Goal: Task Accomplishment & Management: Manage account settings

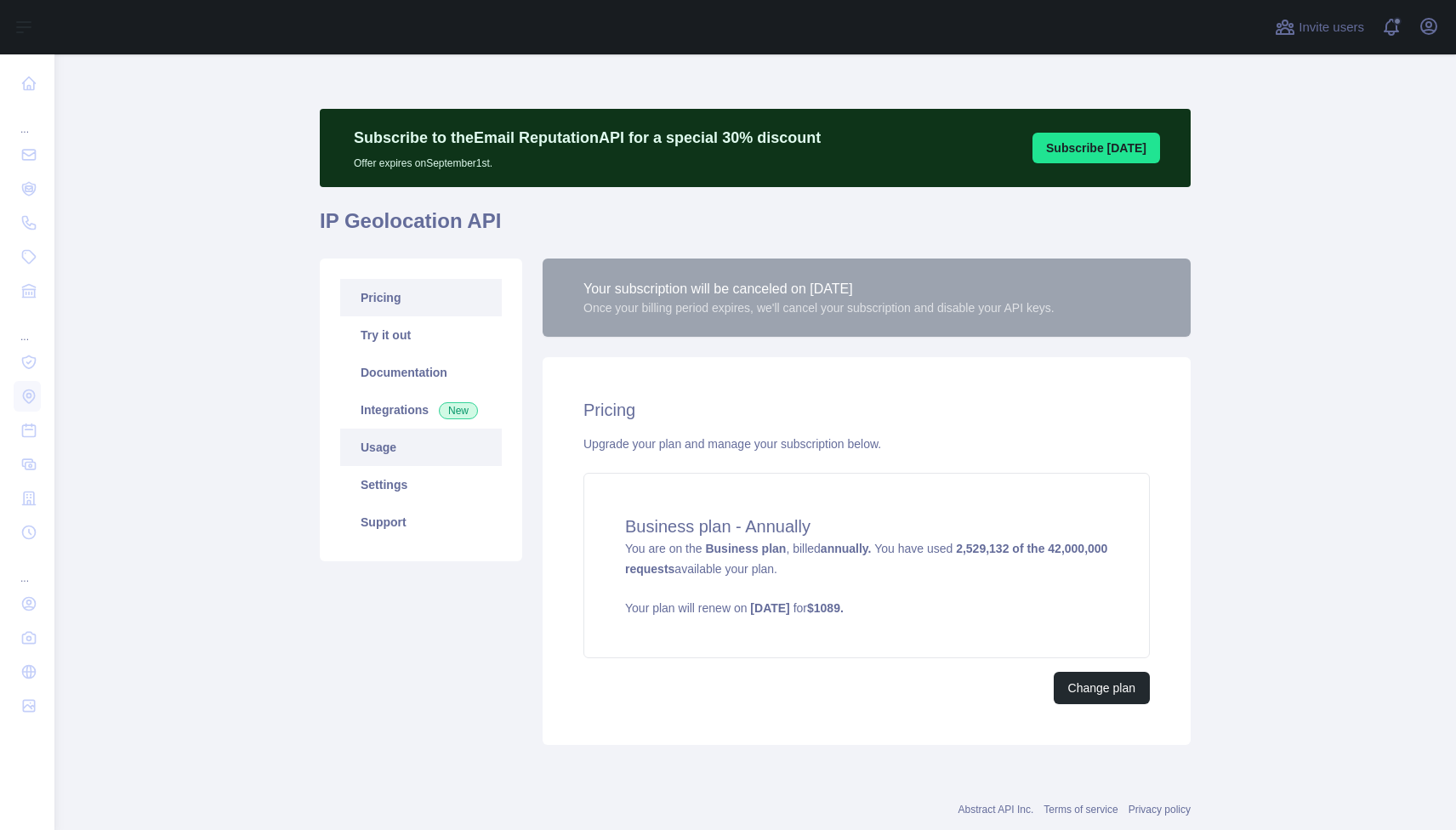
click at [398, 446] on link "Usage" at bounding box center [421, 448] width 162 height 38
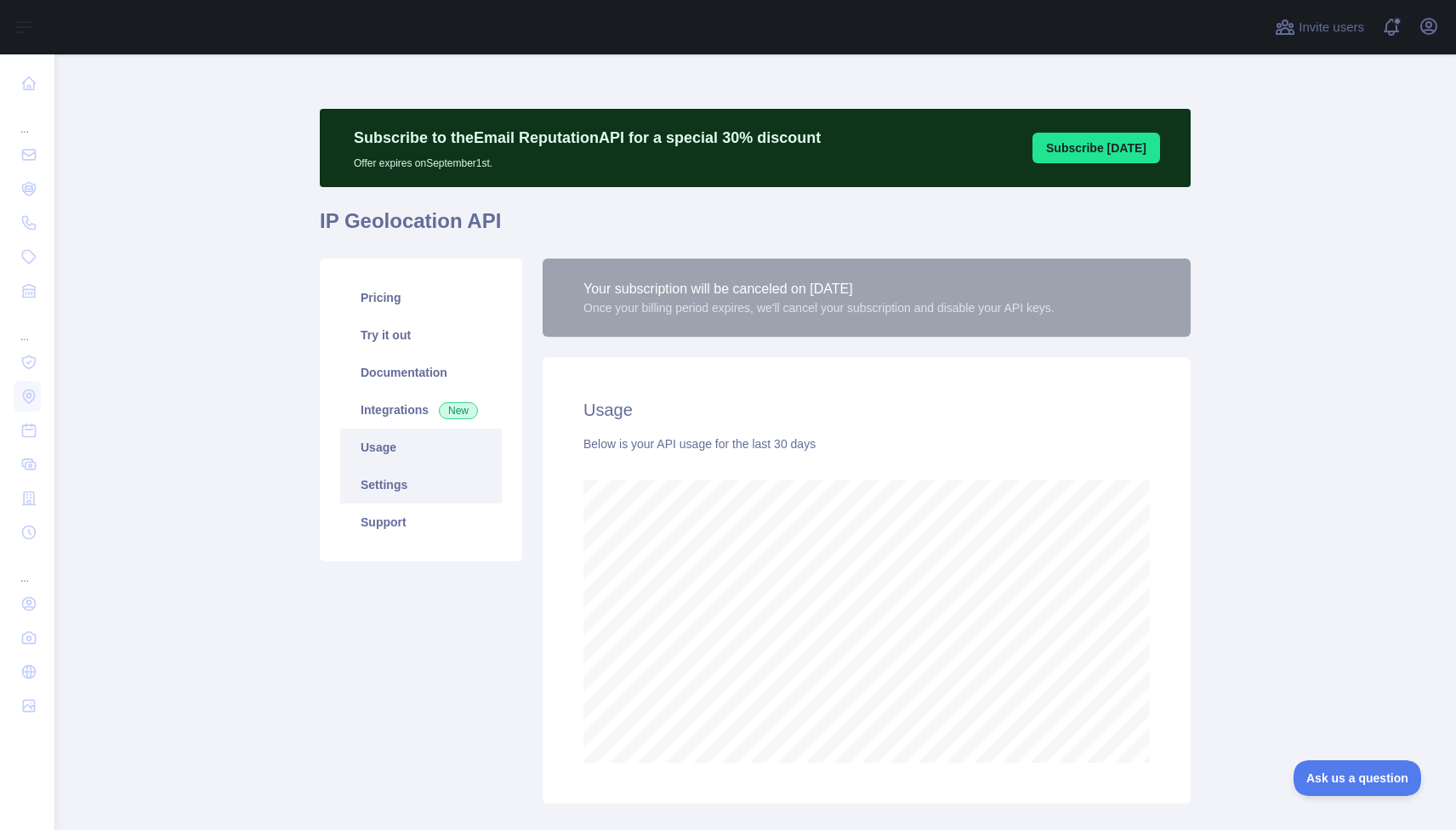
click at [417, 493] on link "Settings" at bounding box center [421, 484] width 162 height 38
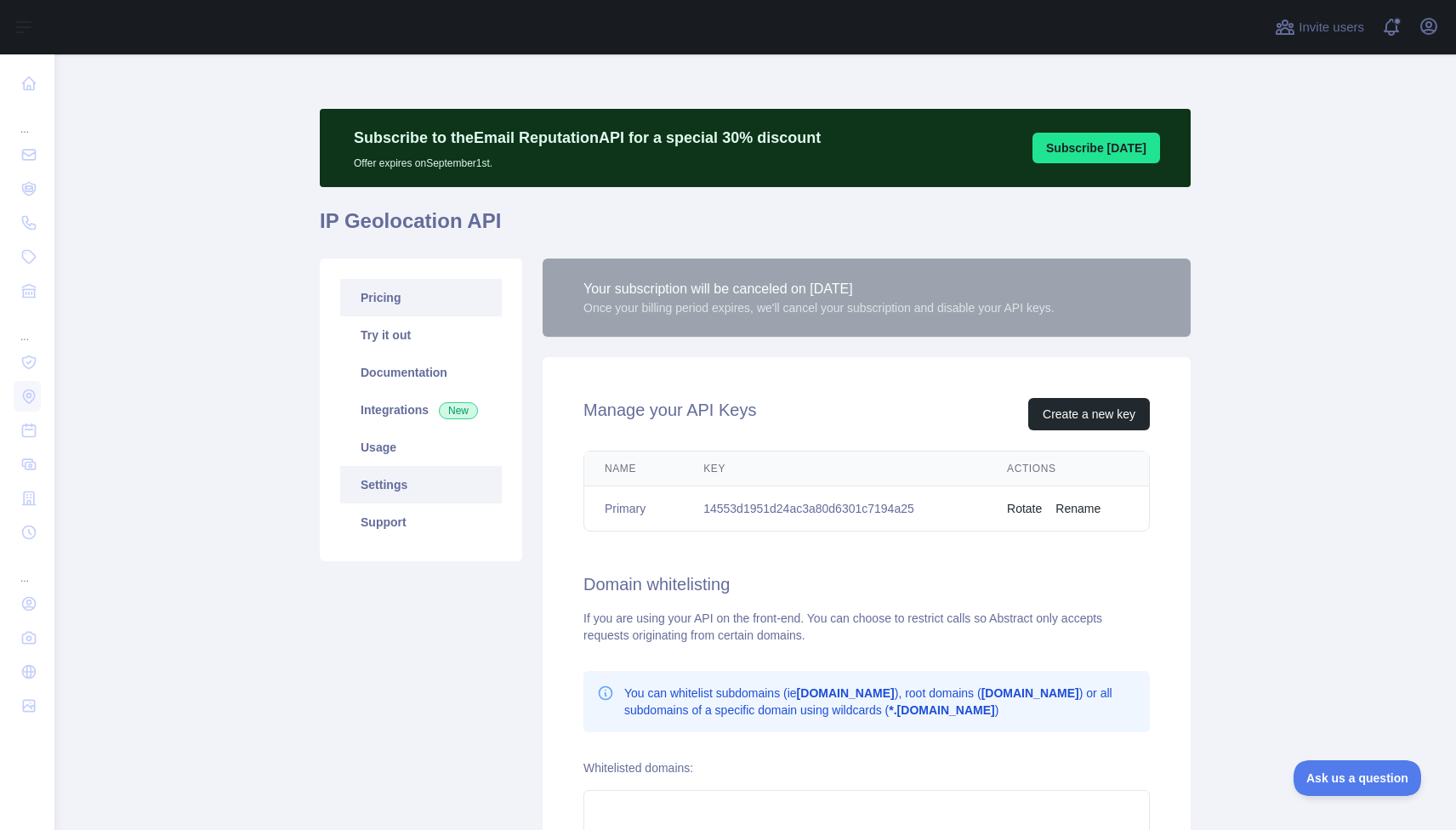
click at [396, 296] on link "Pricing" at bounding box center [421, 298] width 162 height 38
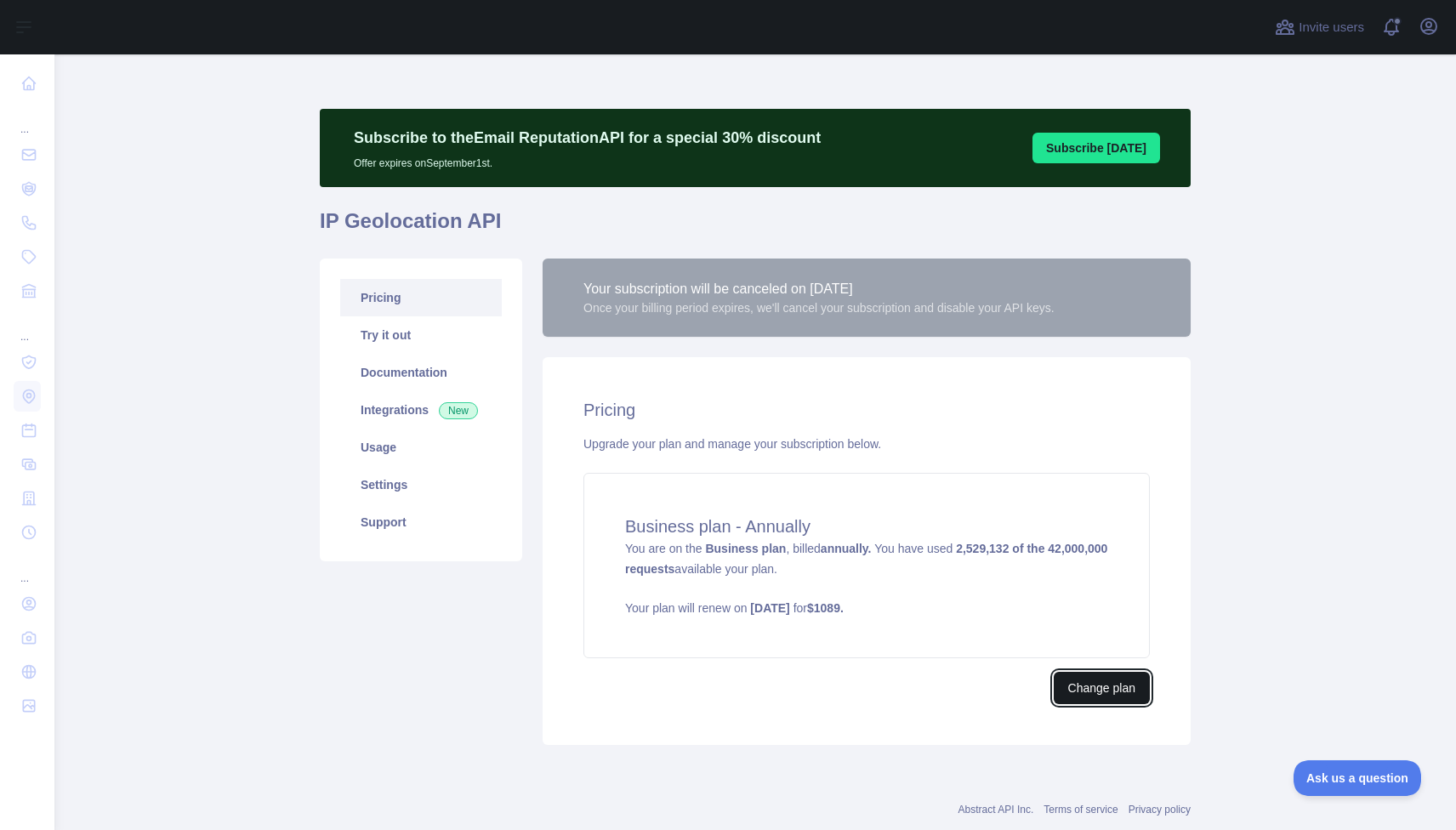
click at [1113, 677] on button "Change plan" at bounding box center [1101, 688] width 96 height 33
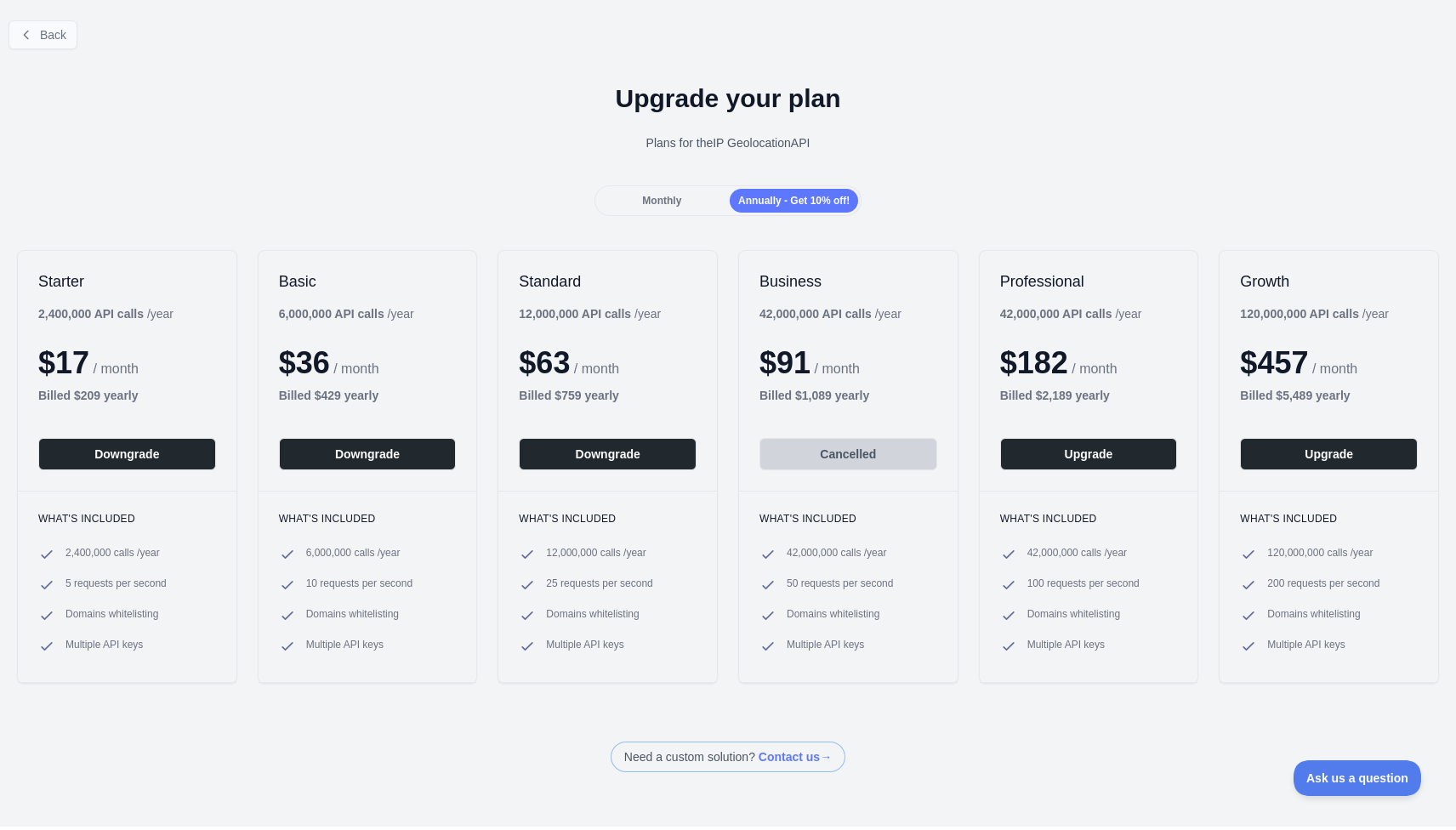
click at [50, 38] on span "Back" at bounding box center [53, 35] width 27 height 14
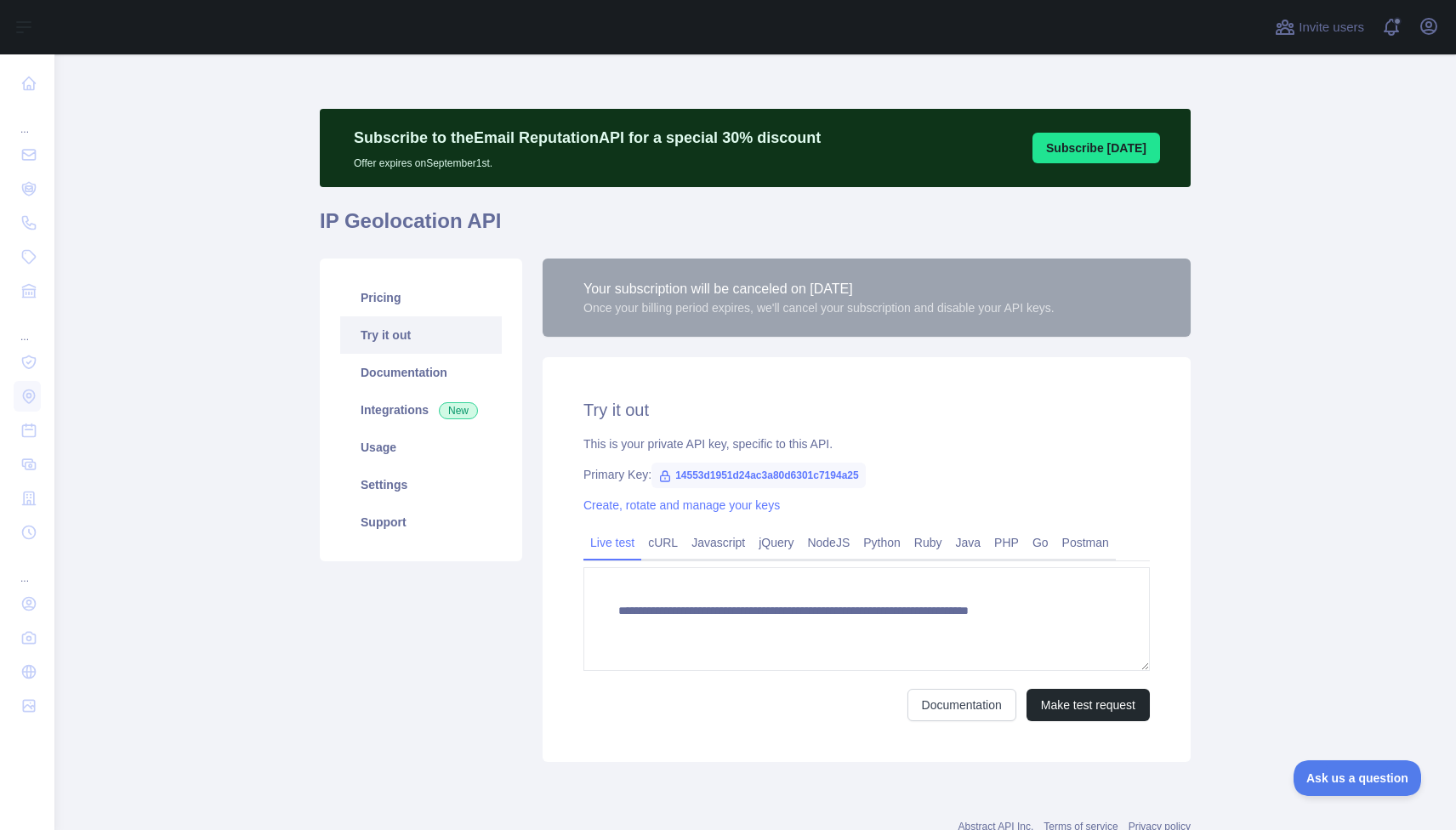
type textarea "**********"
click at [404, 311] on link "Pricing" at bounding box center [421, 298] width 162 height 38
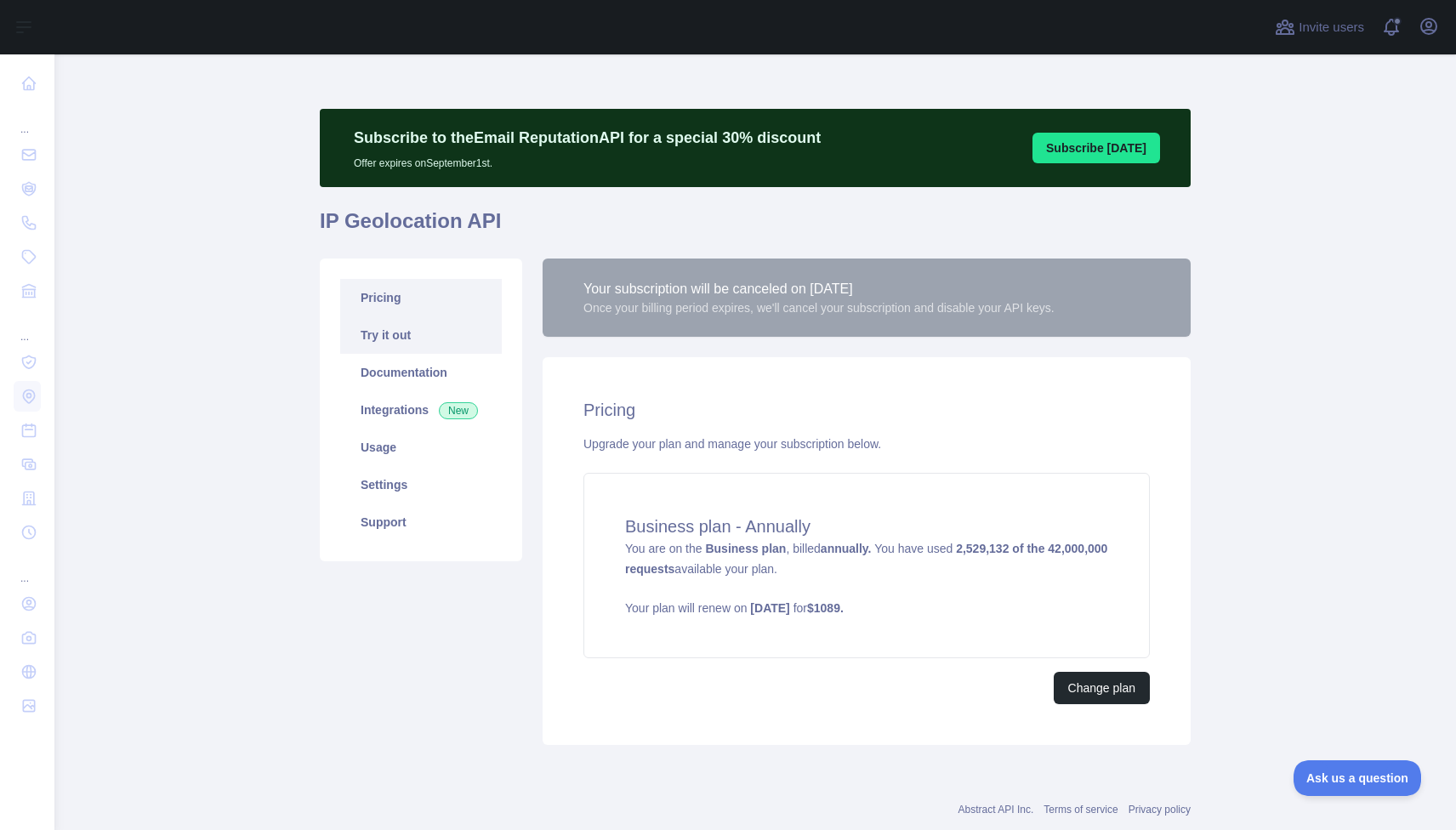
click at [420, 339] on link "Try it out" at bounding box center [421, 336] width 162 height 38
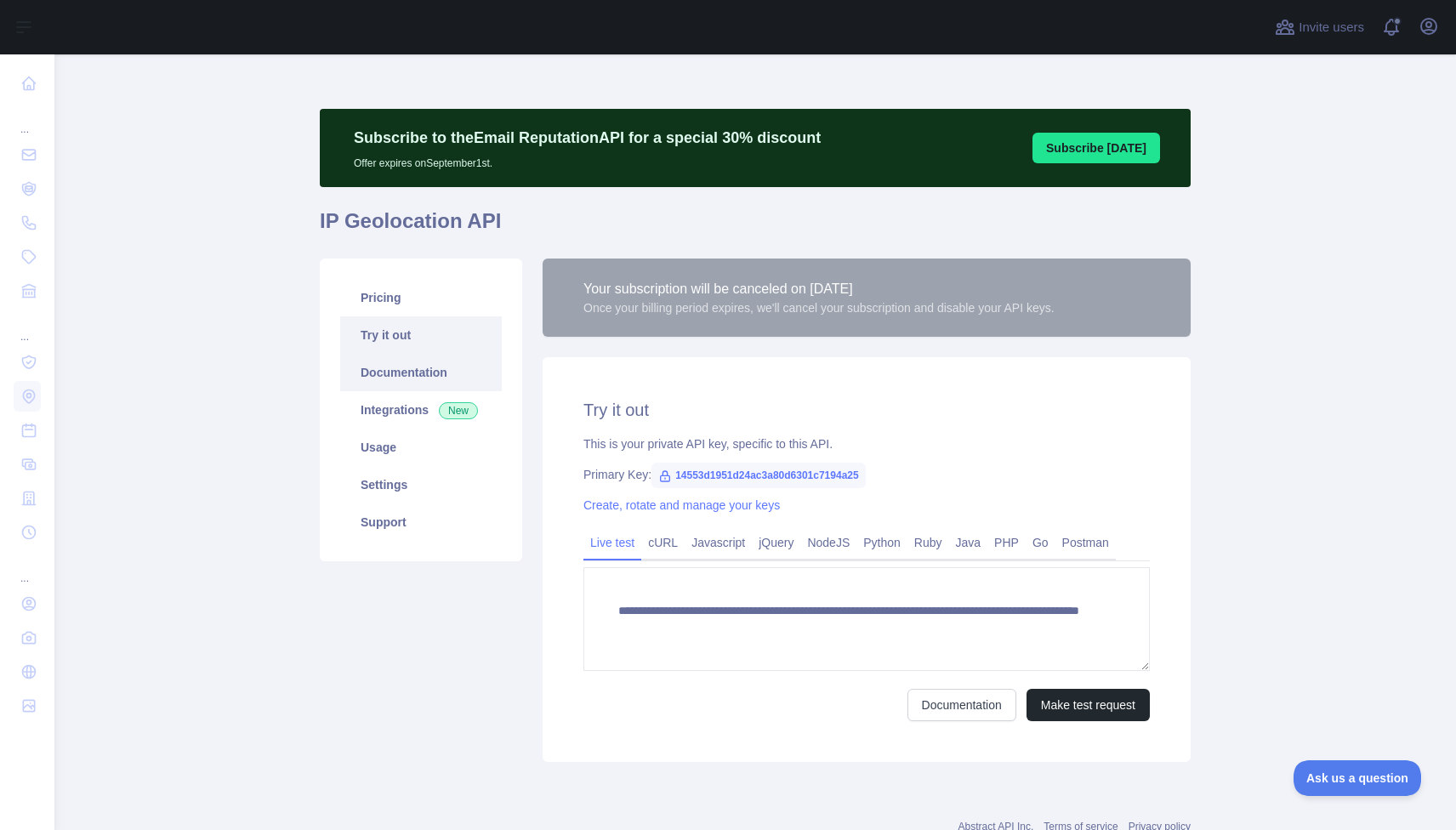
click at [420, 365] on link "Documentation" at bounding box center [421, 372] width 162 height 38
click at [418, 413] on link "Integrations New" at bounding box center [421, 410] width 162 height 38
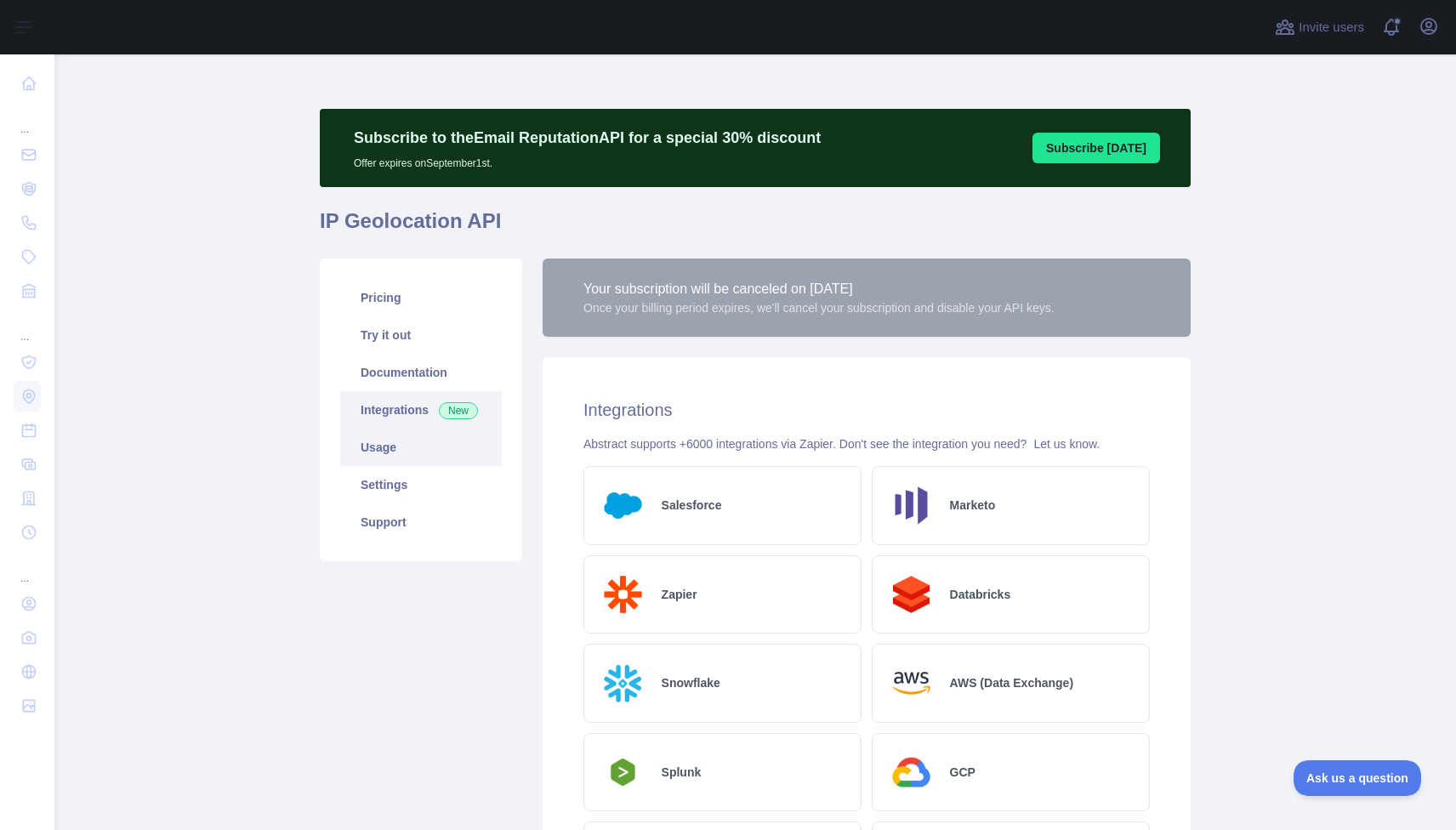
click at [402, 449] on link "Usage" at bounding box center [421, 448] width 162 height 38
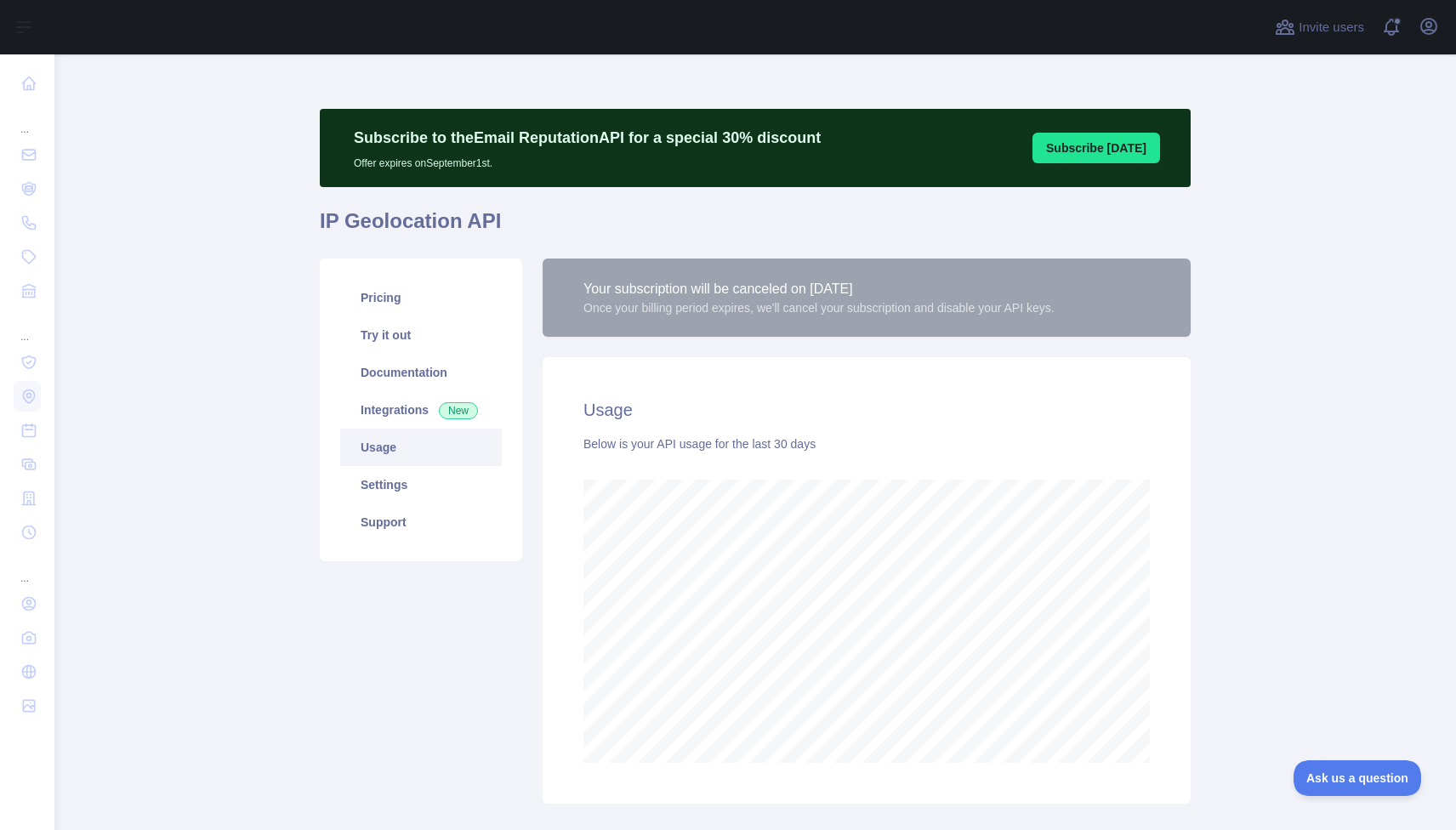
scroll to position [775, 1401]
click at [395, 480] on link "Settings" at bounding box center [421, 484] width 162 height 38
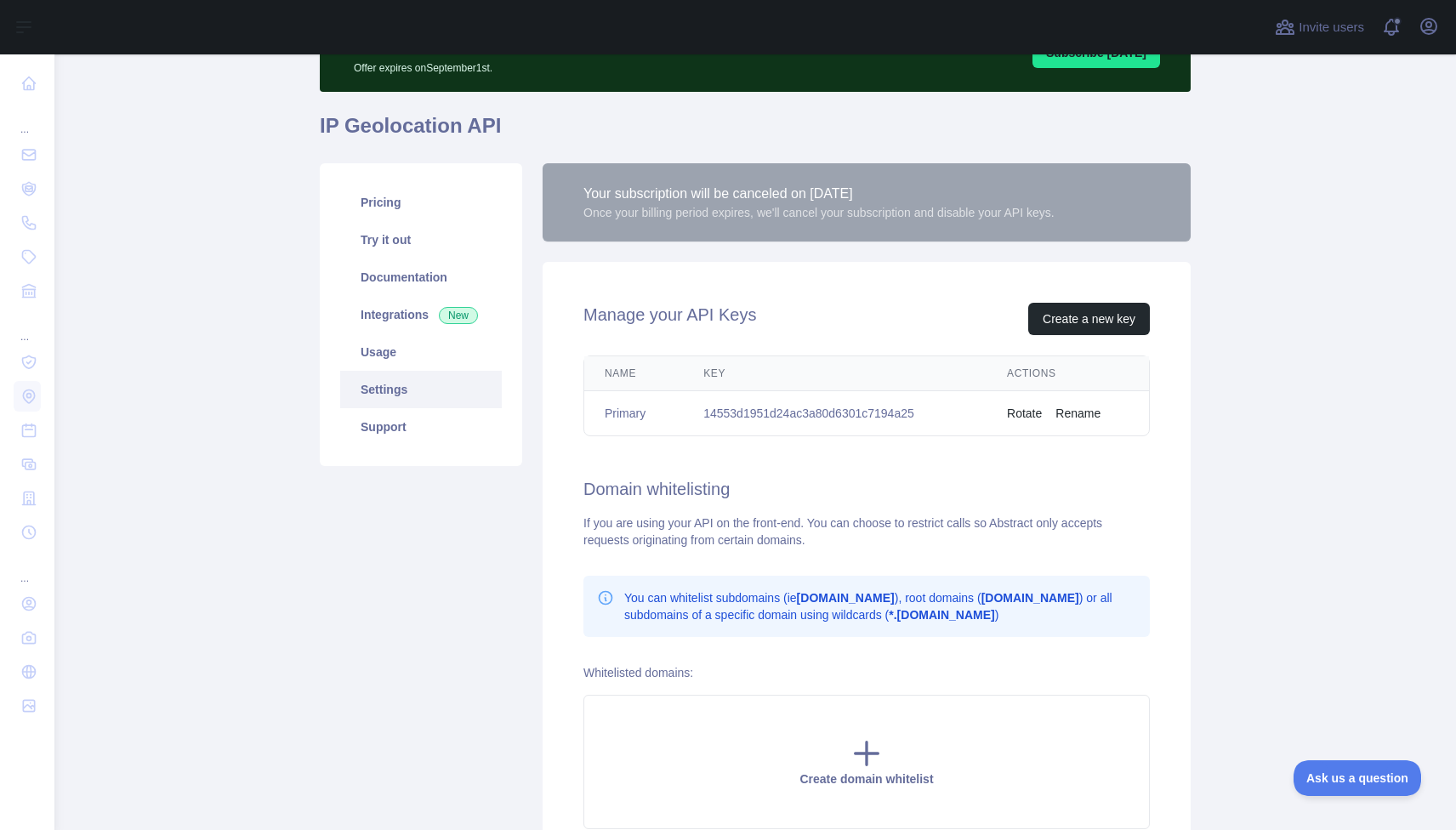
scroll to position [261, 0]
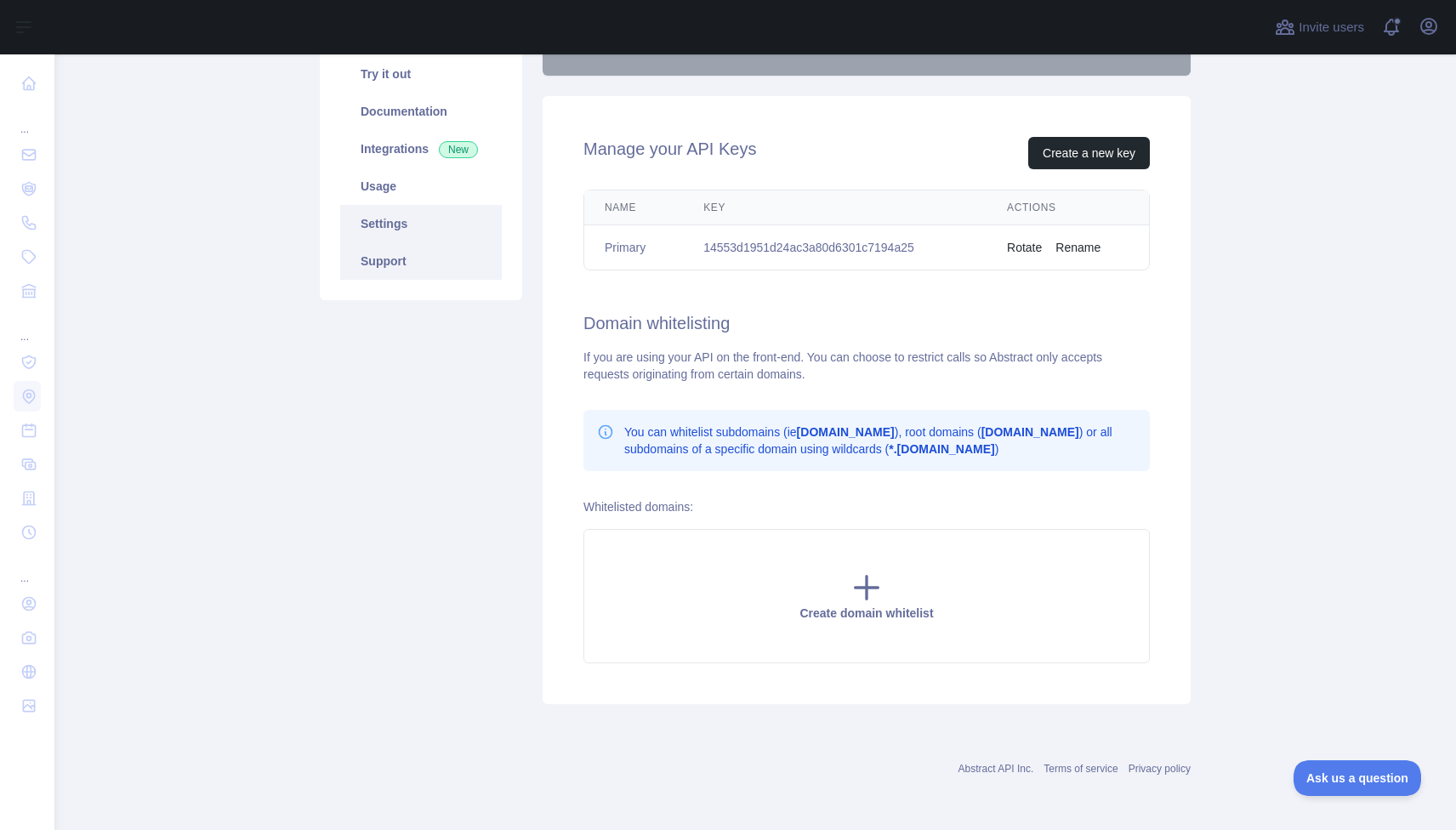
click at [420, 253] on link "Support" at bounding box center [421, 261] width 162 height 38
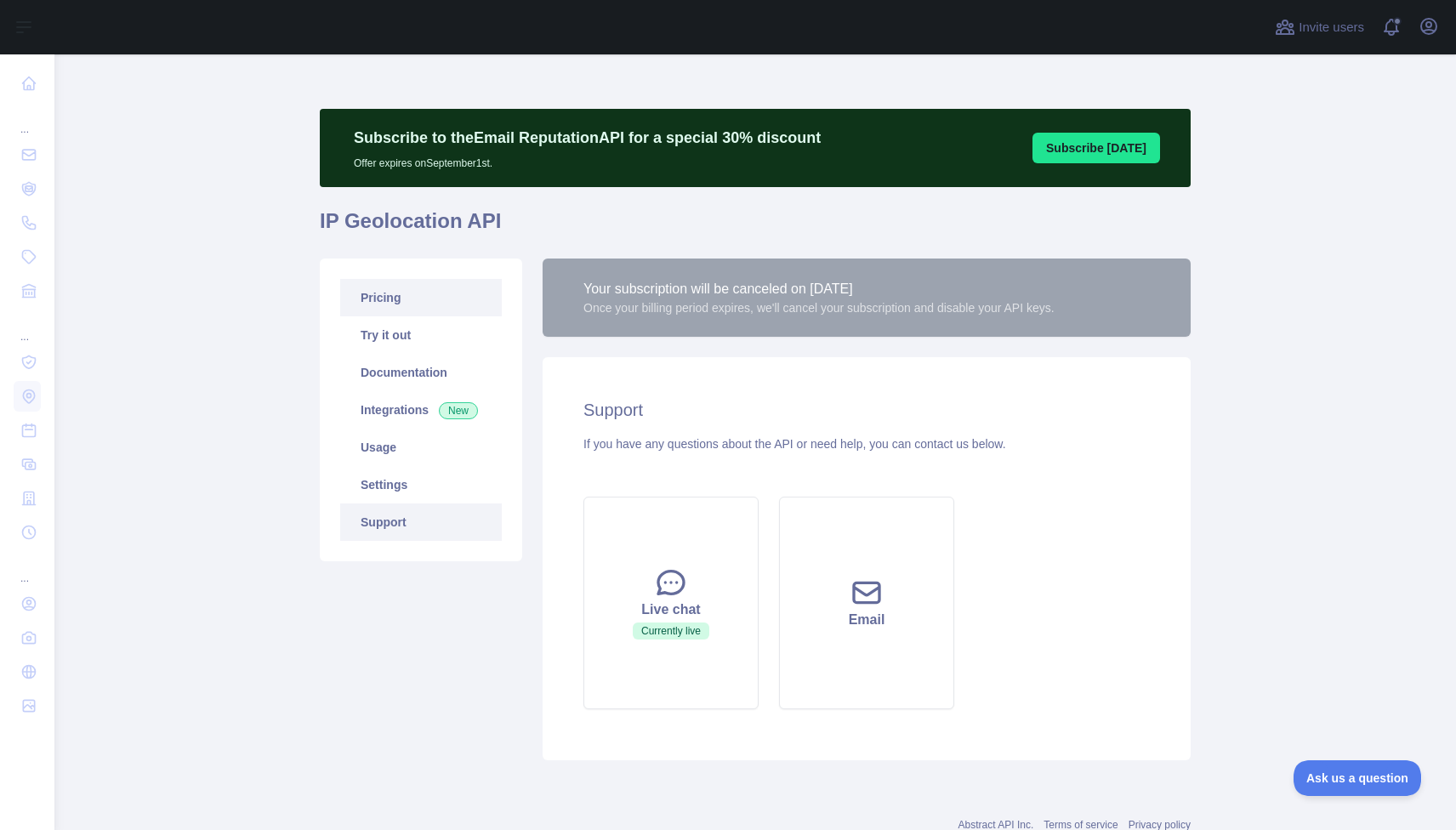
click at [418, 307] on link "Pricing" at bounding box center [421, 298] width 162 height 38
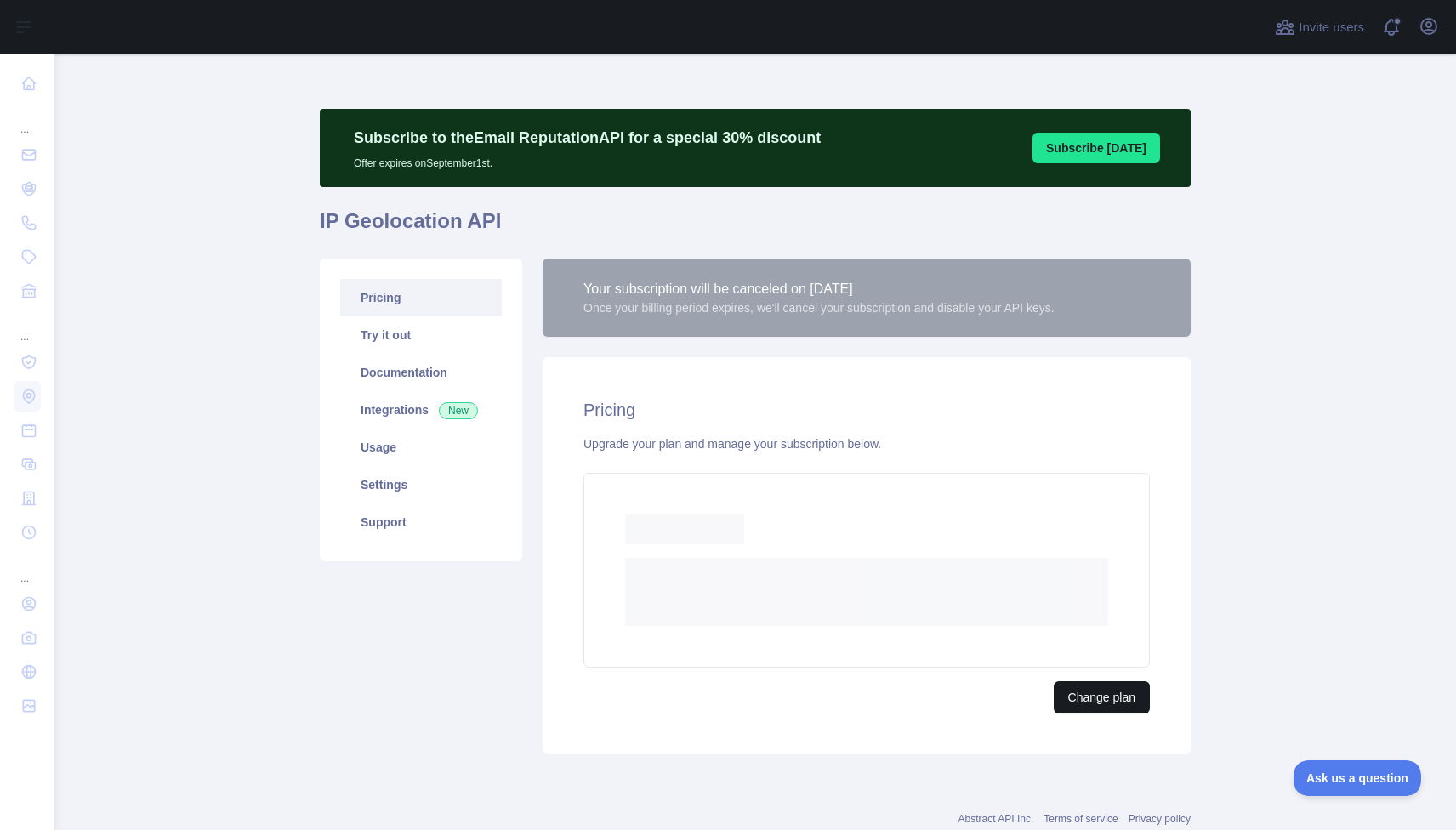
click at [1112, 700] on button "Change plan" at bounding box center [1101, 697] width 96 height 33
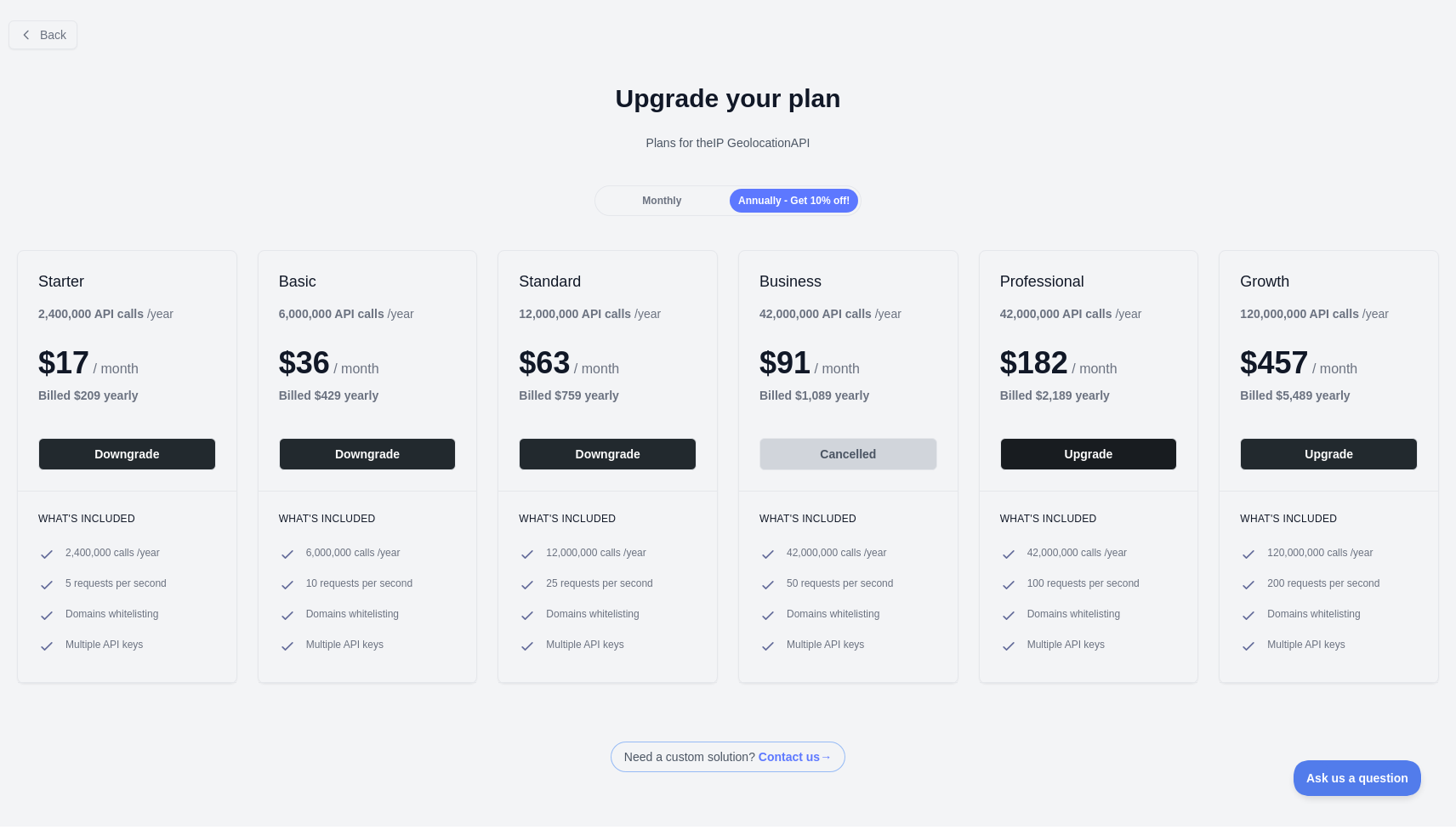
click at [1057, 453] on button "Upgrade" at bounding box center [1089, 454] width 178 height 33
click at [657, 200] on span "Monthly" at bounding box center [661, 201] width 39 height 12
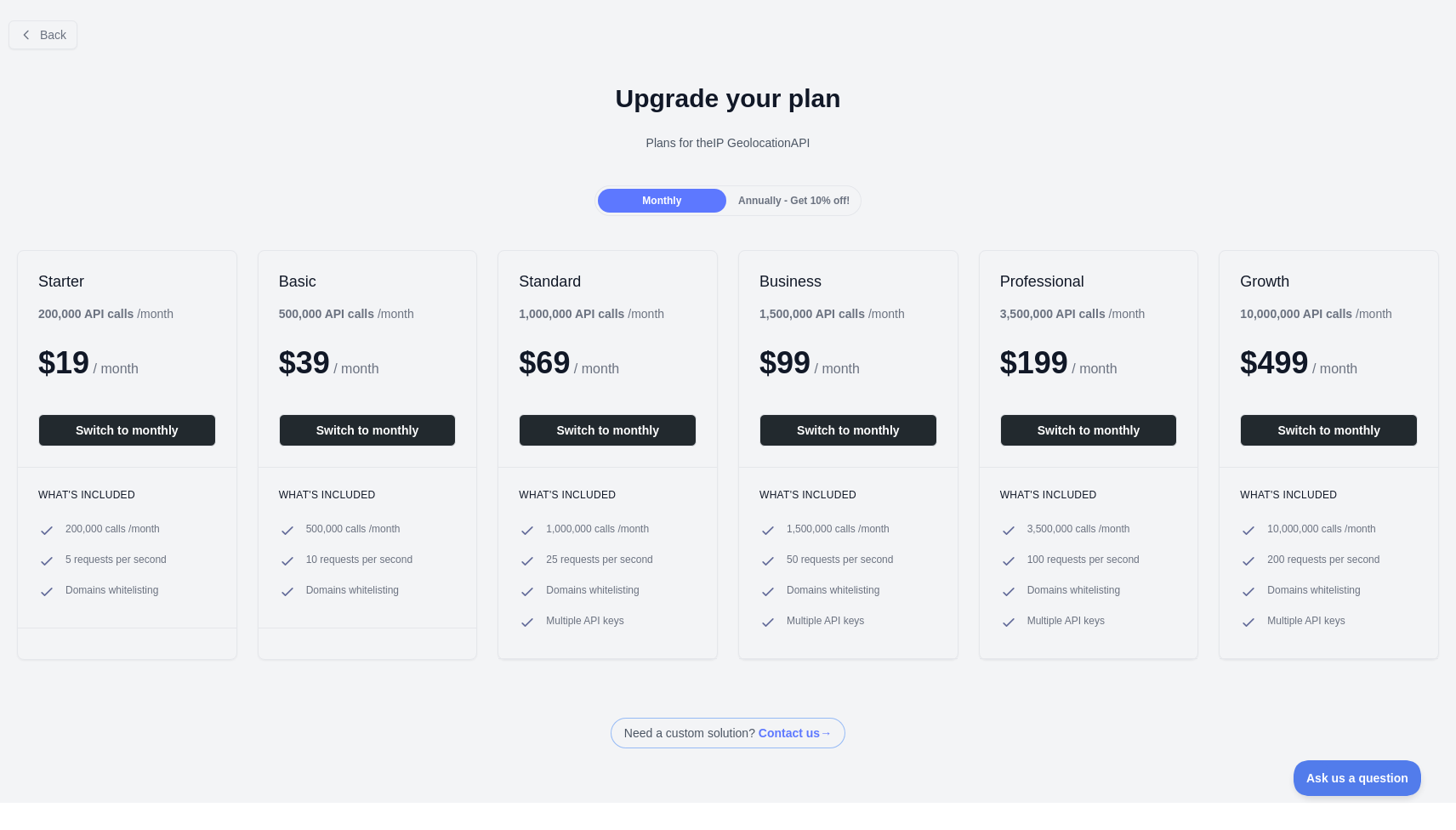
click at [801, 196] on span "Annually - Get 10% off!" at bounding box center [794, 201] width 111 height 12
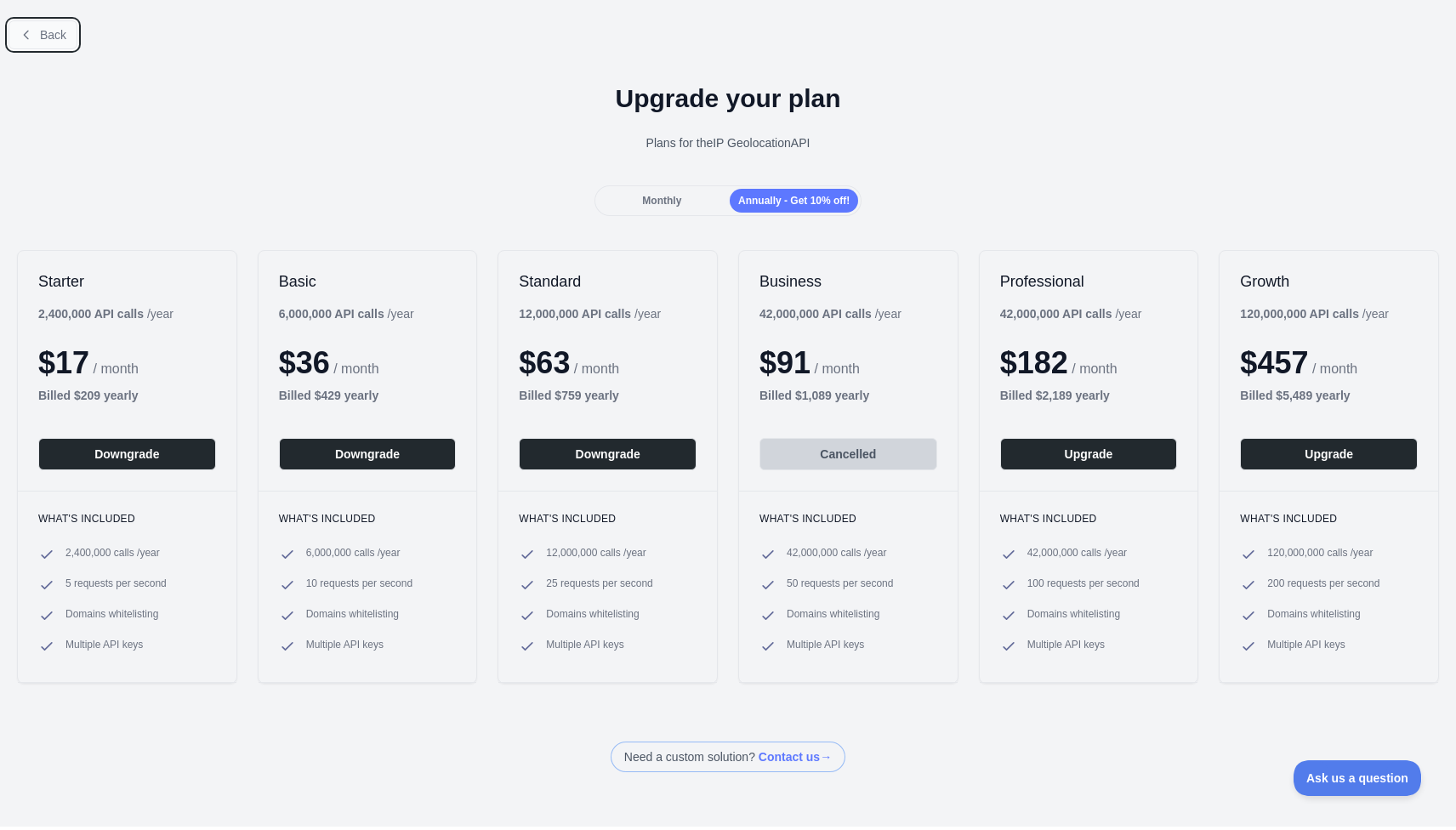
click at [27, 38] on icon at bounding box center [26, 35] width 4 height 8
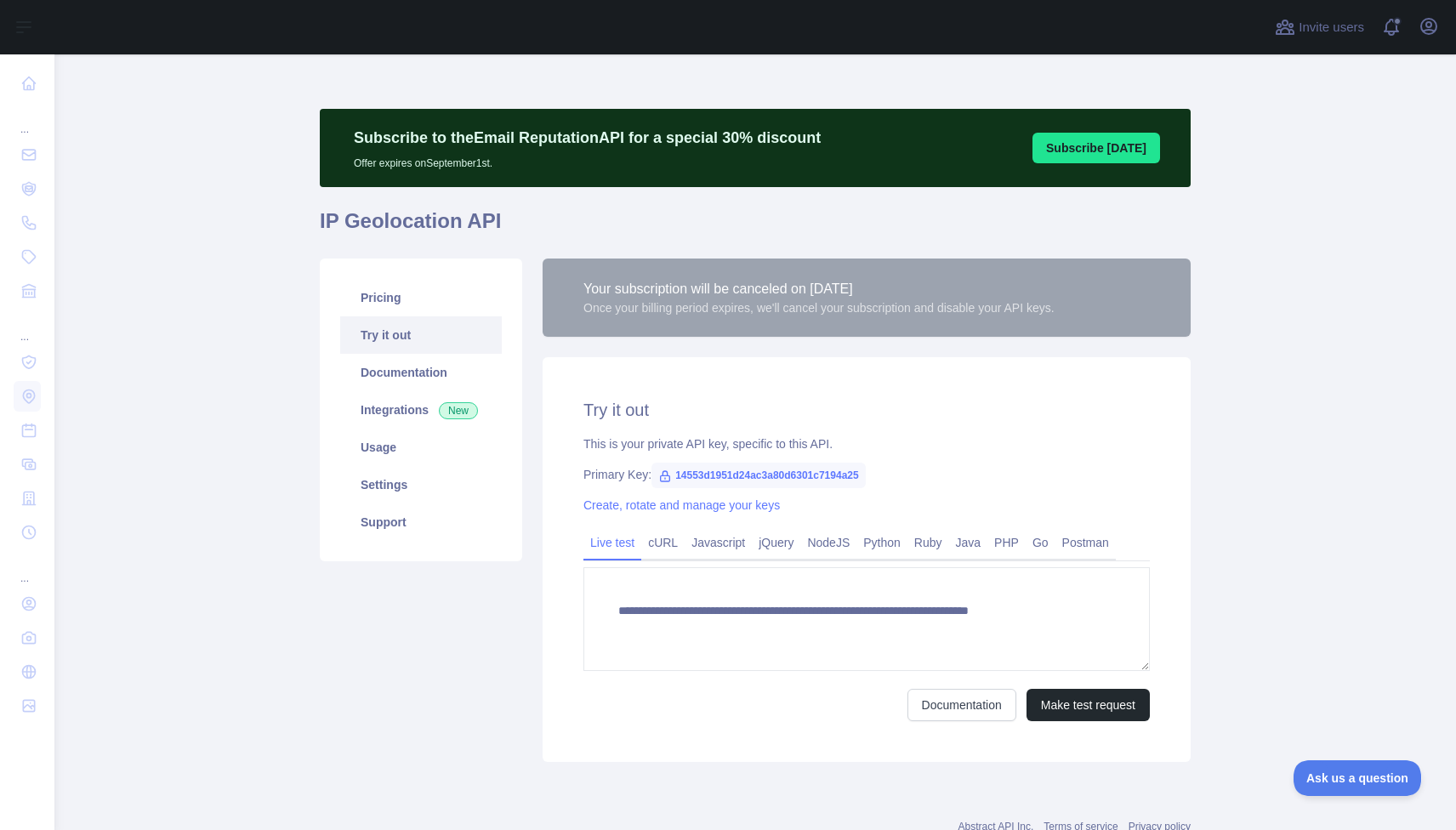
type textarea "**********"
click at [364, 375] on link "Documentation" at bounding box center [421, 372] width 162 height 38
click at [388, 421] on link "Integrations New" at bounding box center [421, 410] width 162 height 38
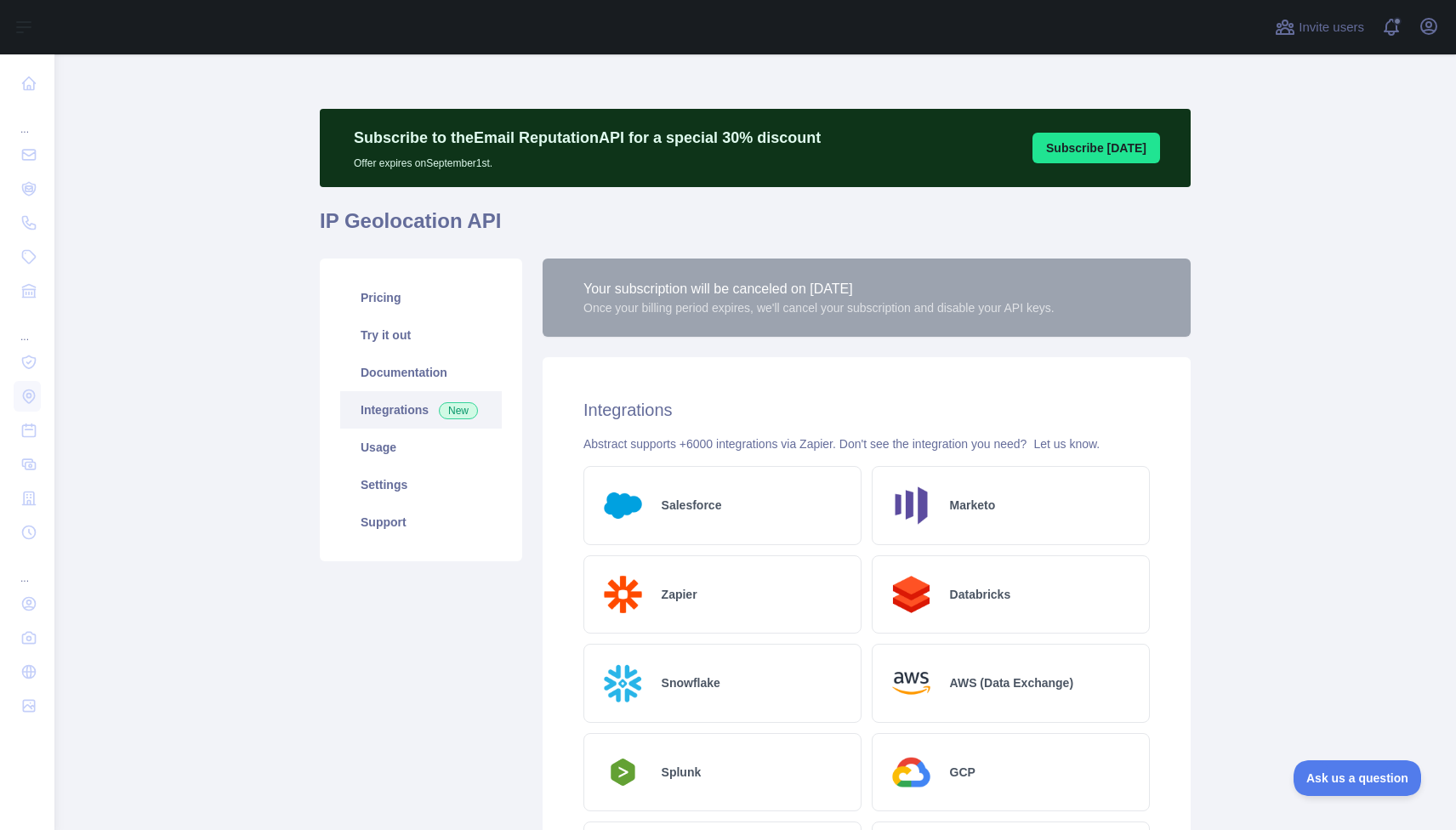
scroll to position [31, 0]
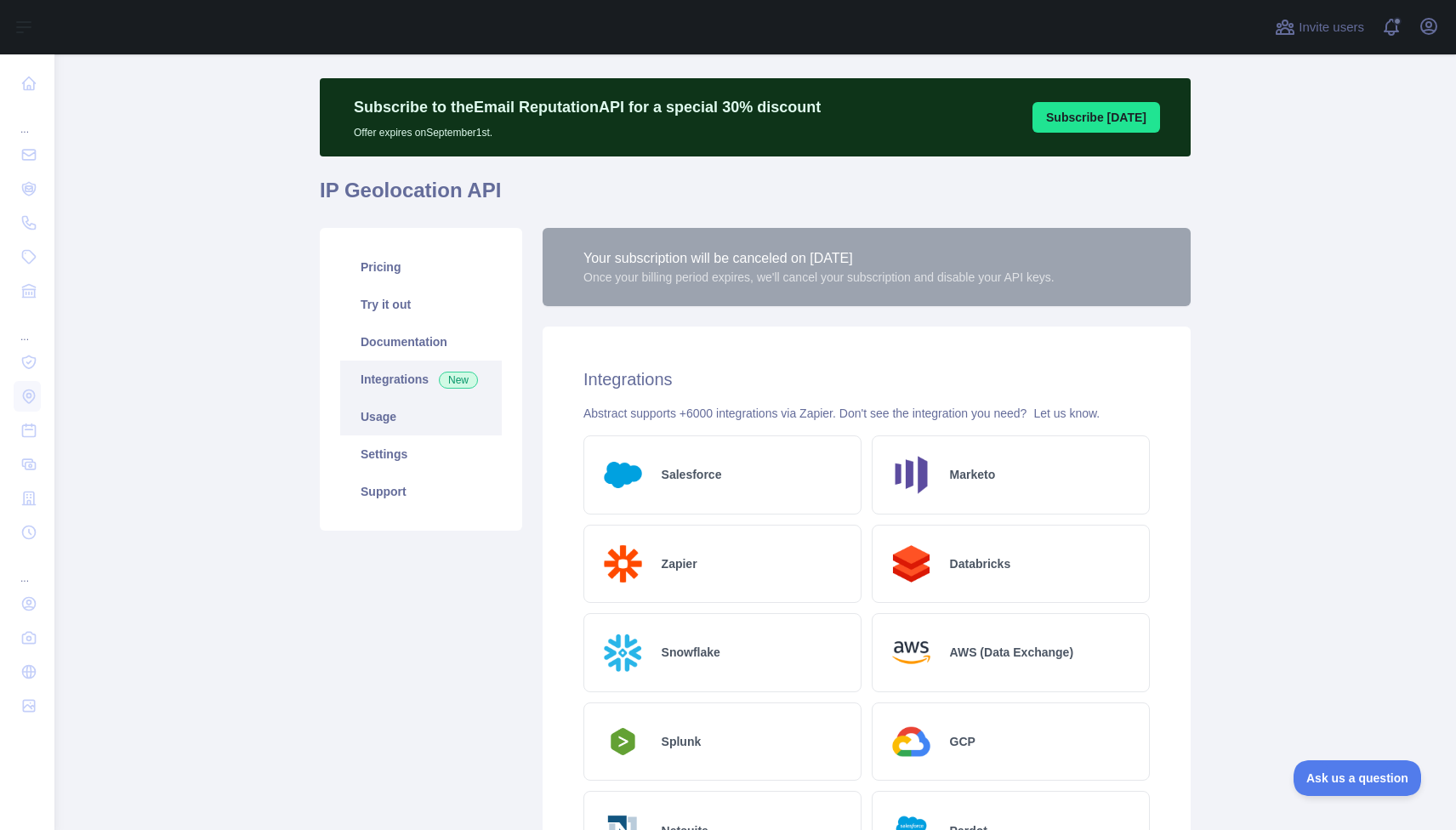
click at [435, 406] on link "Usage" at bounding box center [421, 417] width 162 height 38
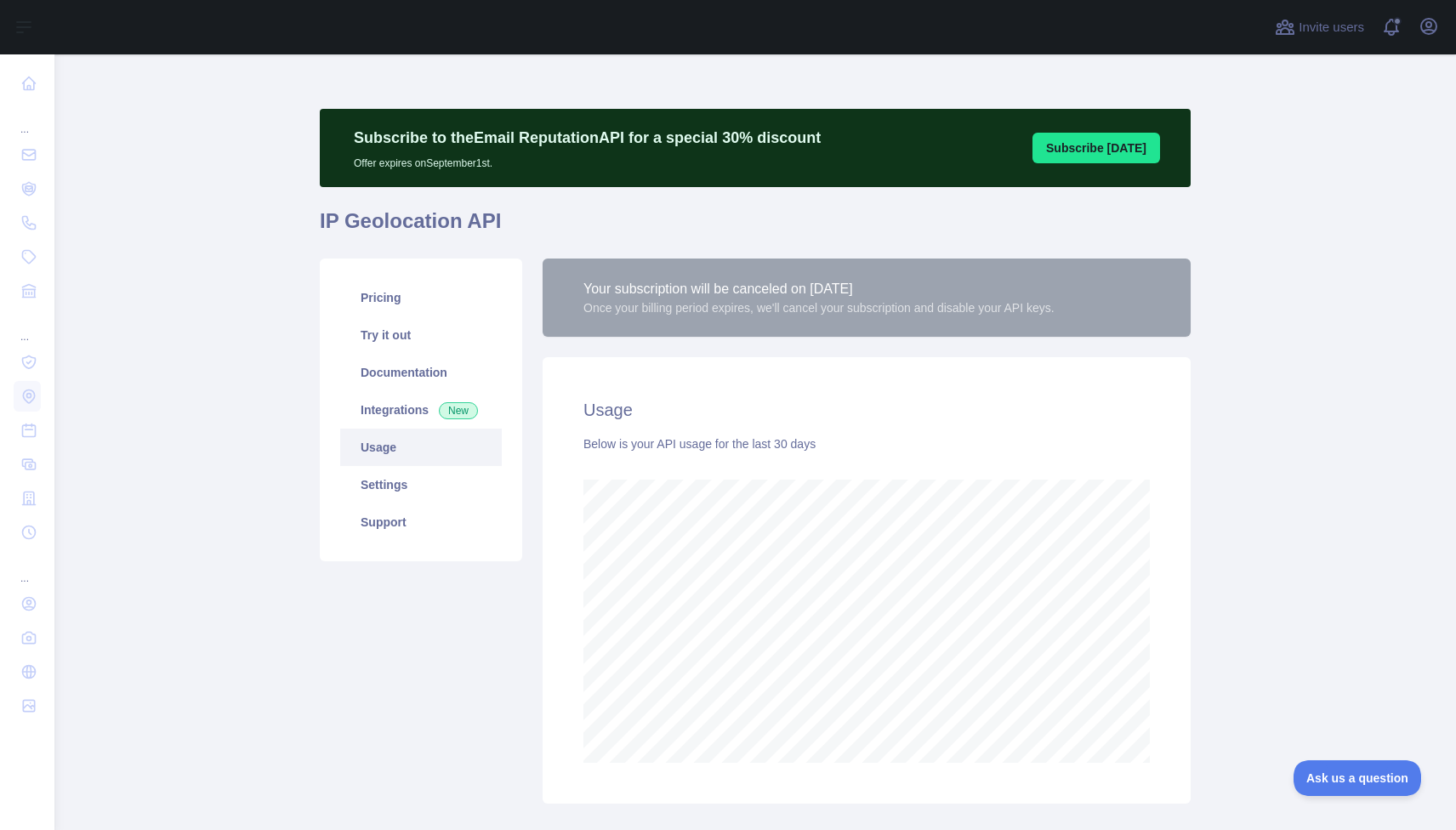
scroll to position [775, 1401]
click at [438, 481] on link "Settings" at bounding box center [421, 484] width 162 height 38
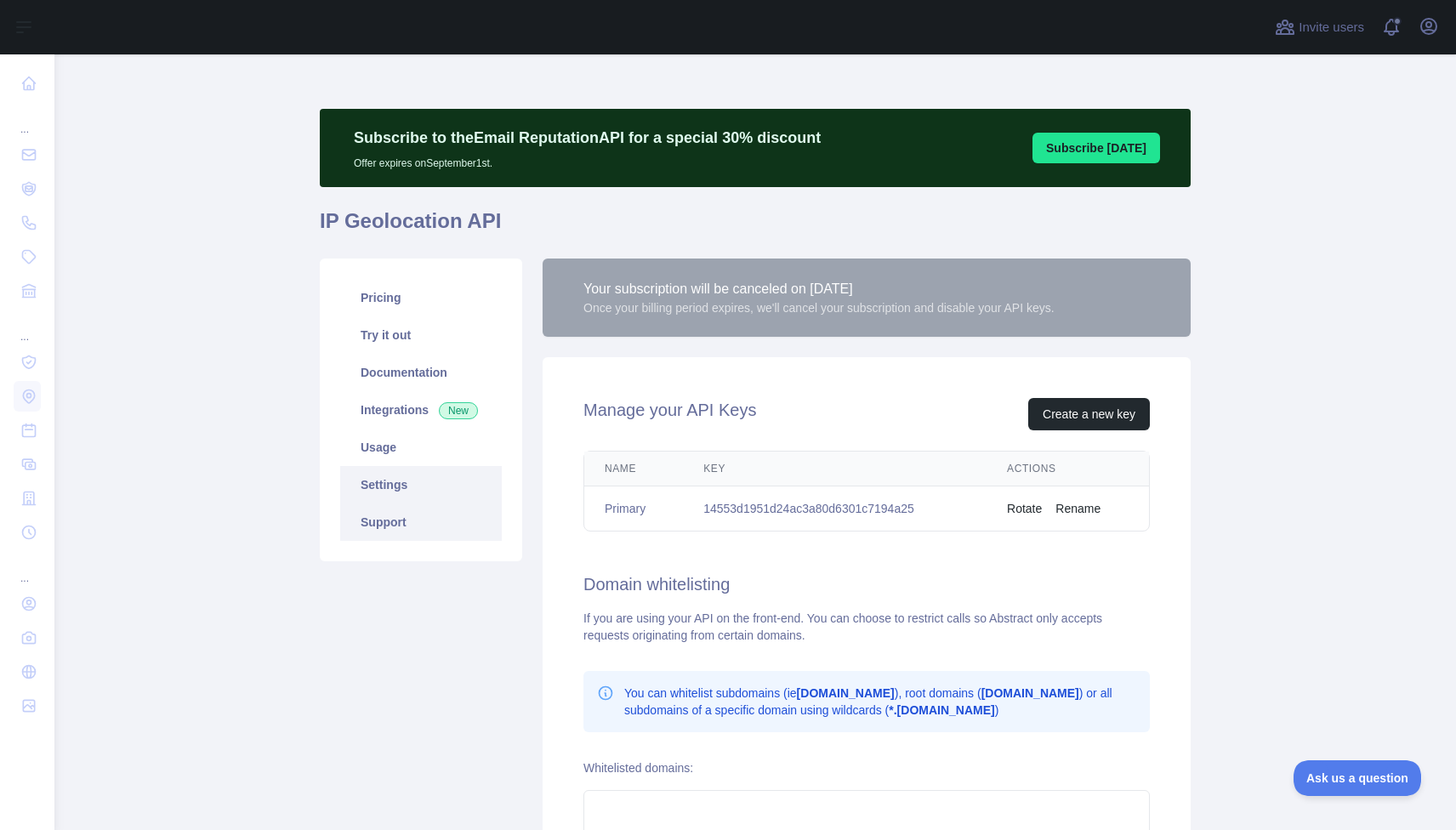
click at [421, 521] on link "Support" at bounding box center [421, 522] width 162 height 38
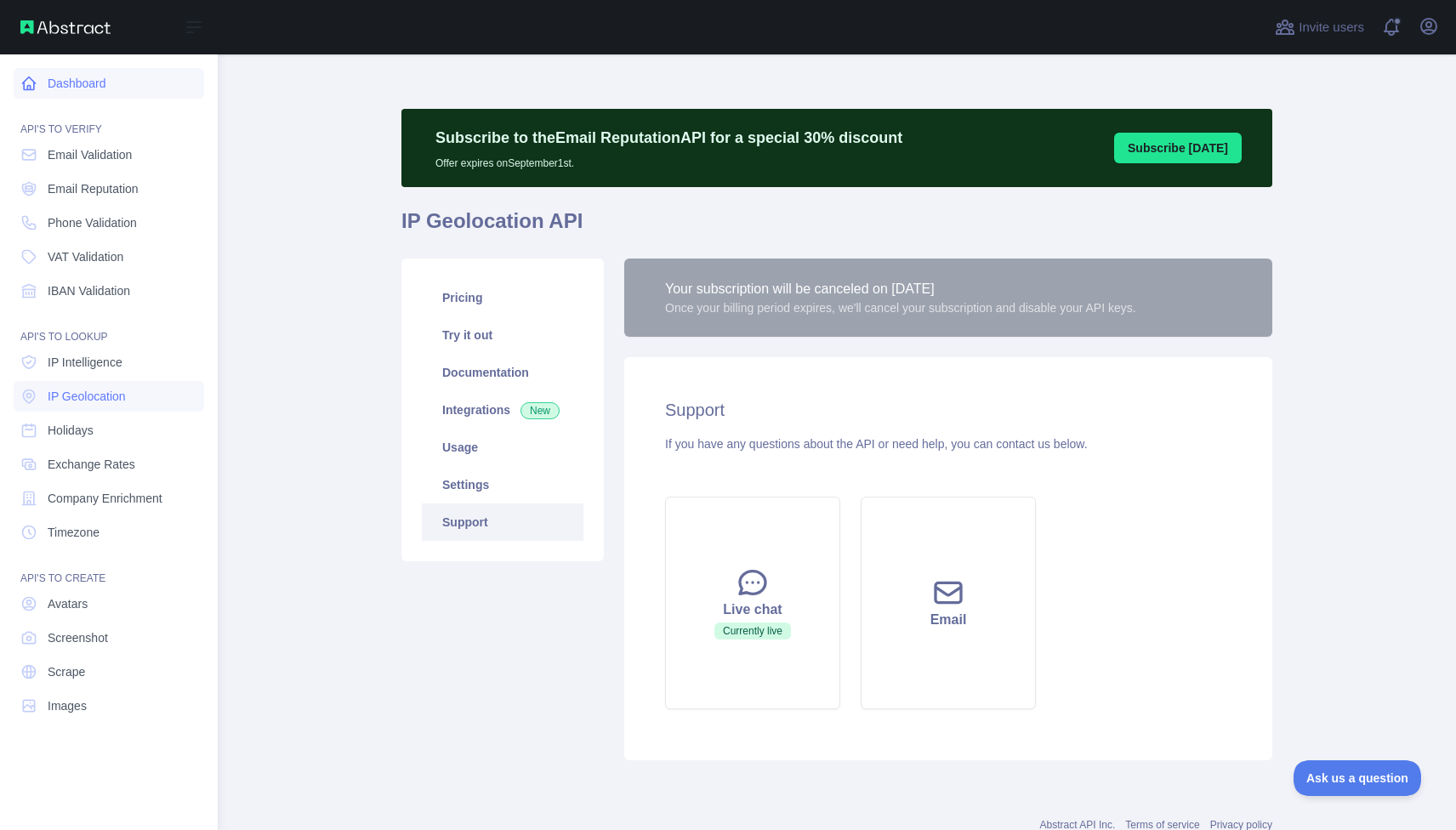
click at [34, 95] on link "Dashboard" at bounding box center [109, 83] width 191 height 31
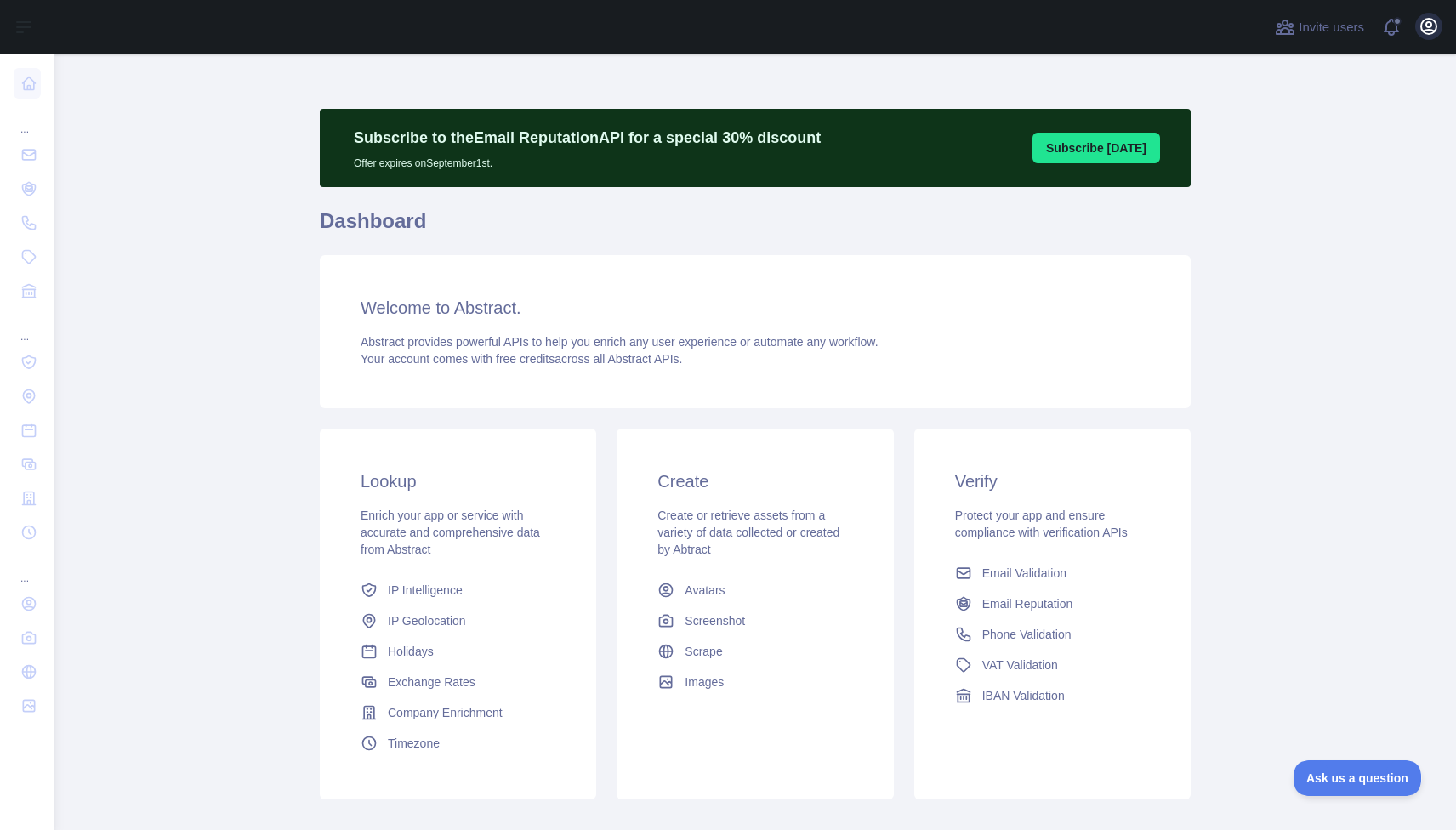
click at [1421, 24] on icon "button" at bounding box center [1428, 26] width 15 height 15
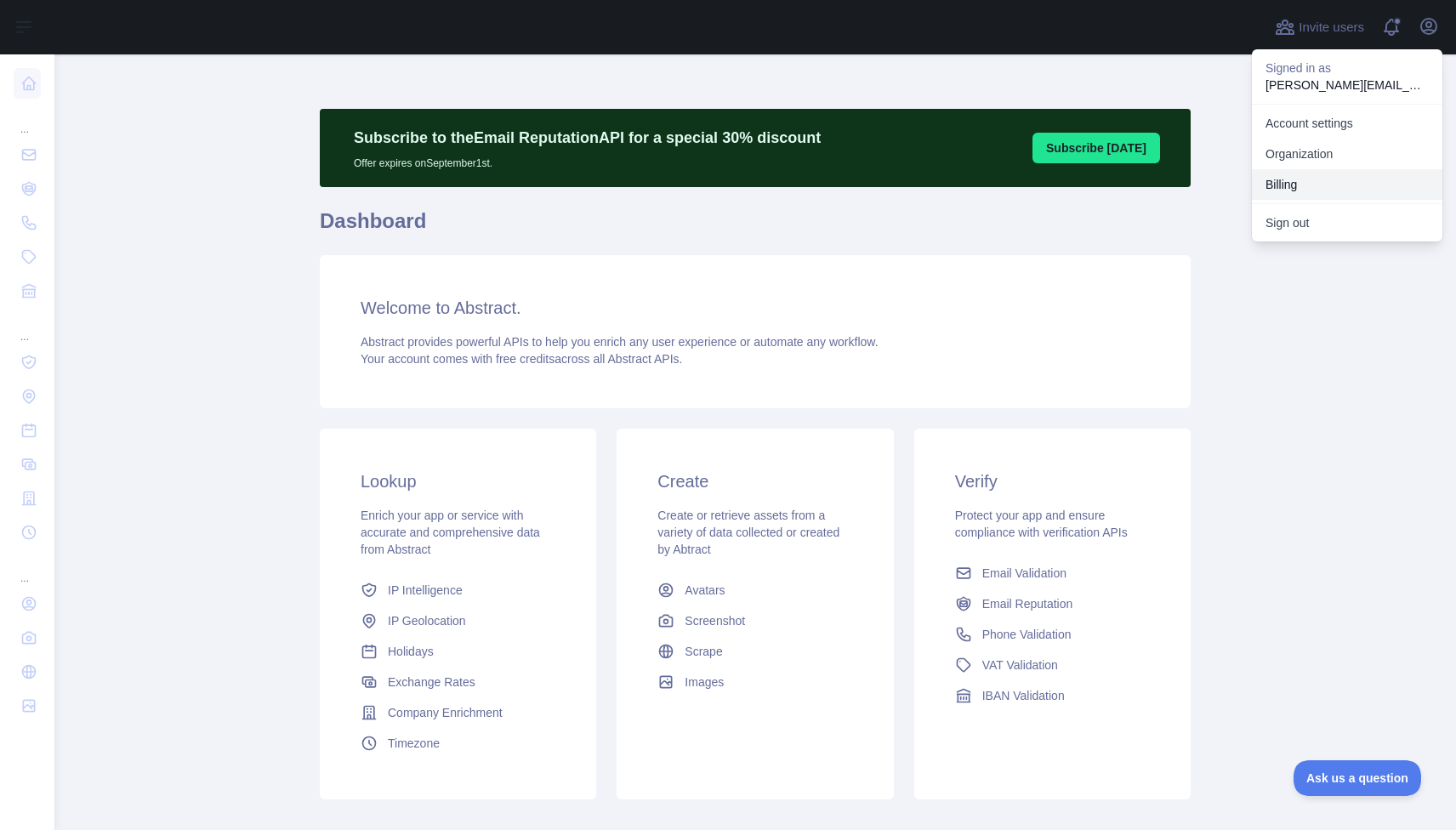
click at [1295, 181] on button "Billing" at bounding box center [1348, 184] width 191 height 31
